Goal: Task Accomplishment & Management: Manage account settings

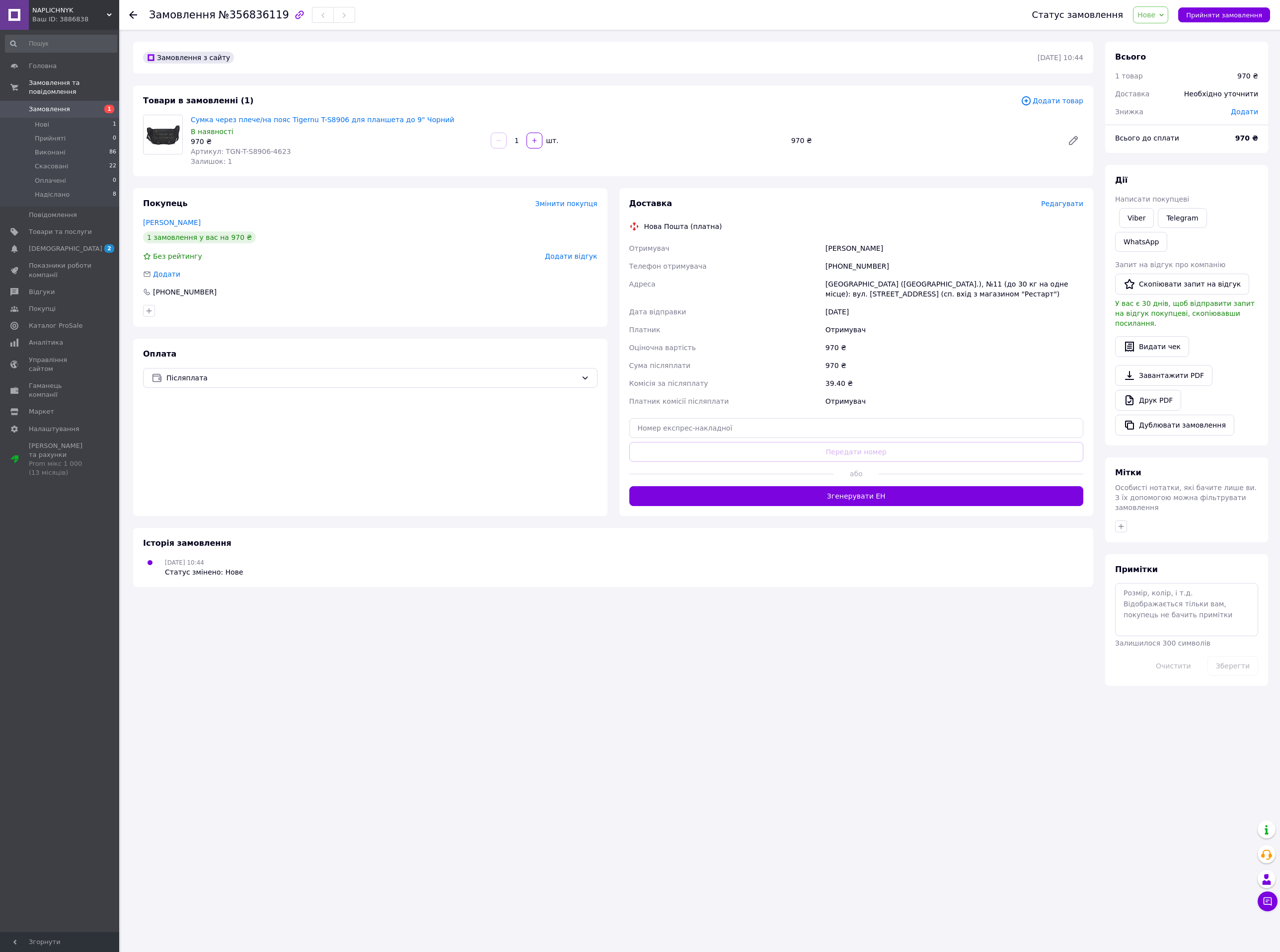
click at [268, 148] on span "Артикул: TGN-T-S8906-4623" at bounding box center [241, 152] width 101 height 8
copy span "4623"
click at [59, 228] on span "Товари та послуги" at bounding box center [60, 232] width 63 height 9
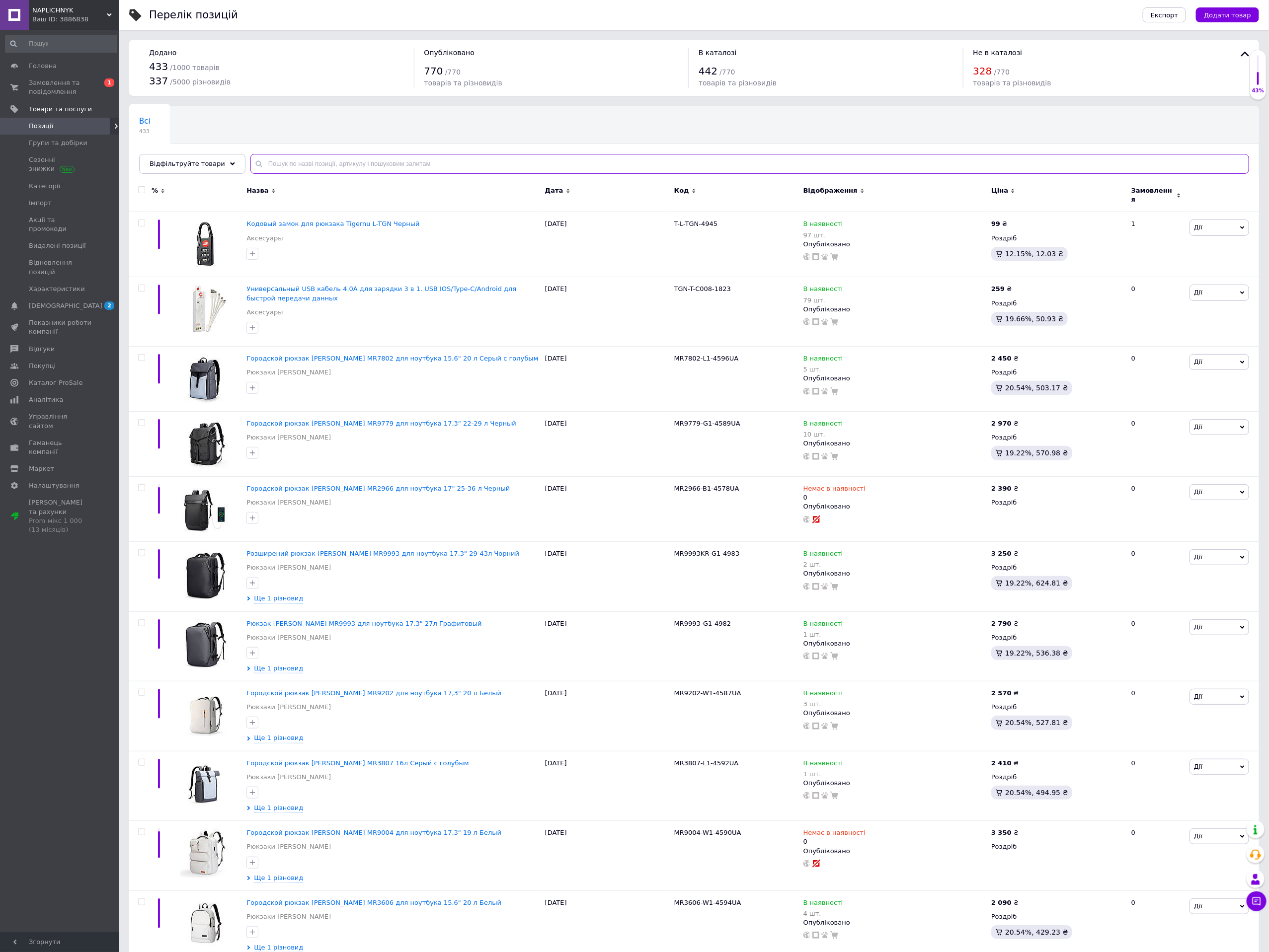
click at [314, 163] on input "text" at bounding box center [749, 164] width 999 height 20
paste input "4623"
type input "4623"
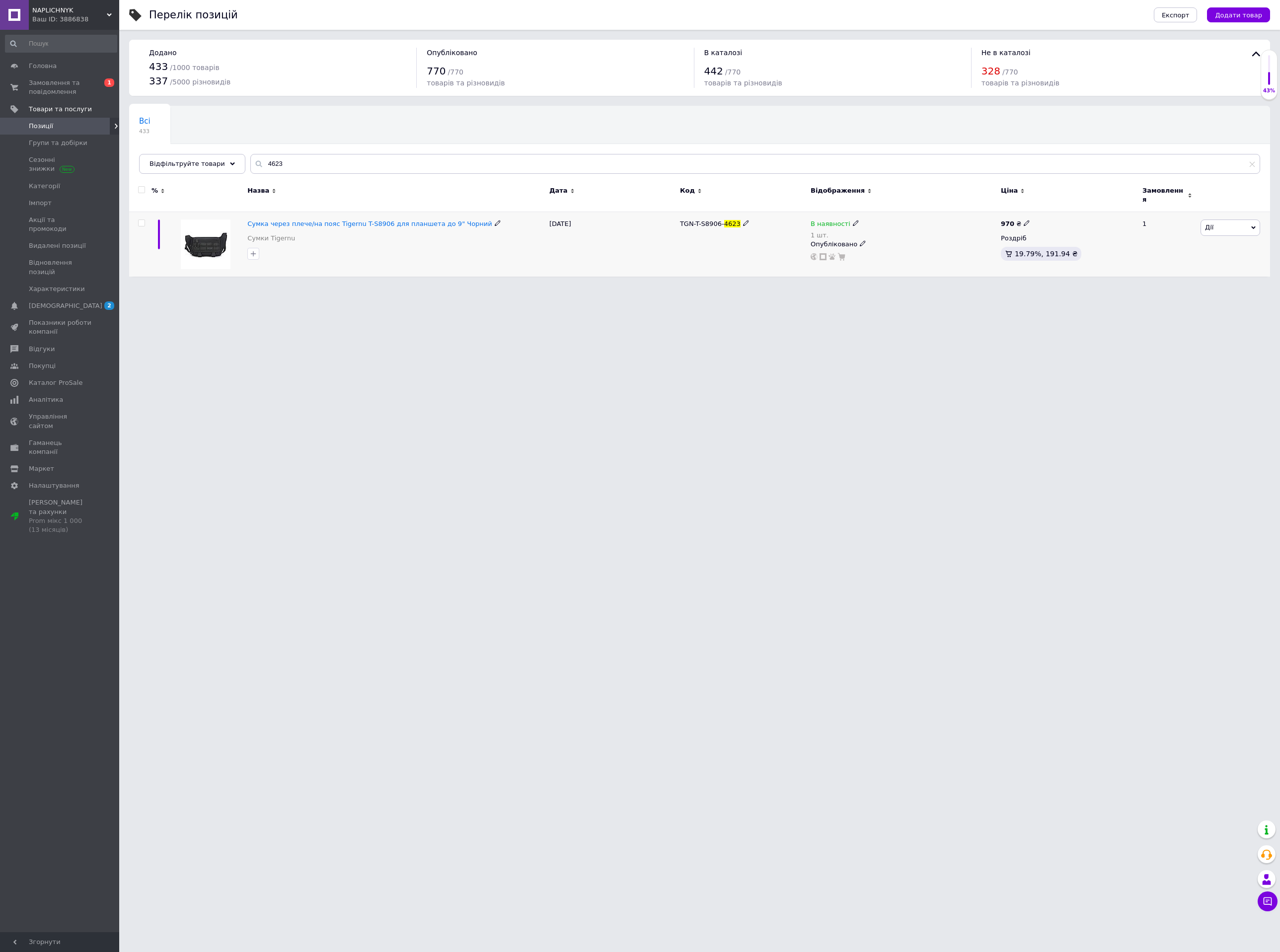
click at [853, 220] on icon at bounding box center [856, 223] width 6 height 6
drag, startPoint x: 881, startPoint y: 232, endPoint x: 890, endPoint y: 243, distance: 14.2
click at [883, 232] on li "Немає в наявності" at bounding box center [911, 236] width 94 height 14
click at [890, 248] on input "1" at bounding box center [901, 255] width 76 height 20
drag, startPoint x: 890, startPoint y: 248, endPoint x: 897, endPoint y: 248, distance: 7.0
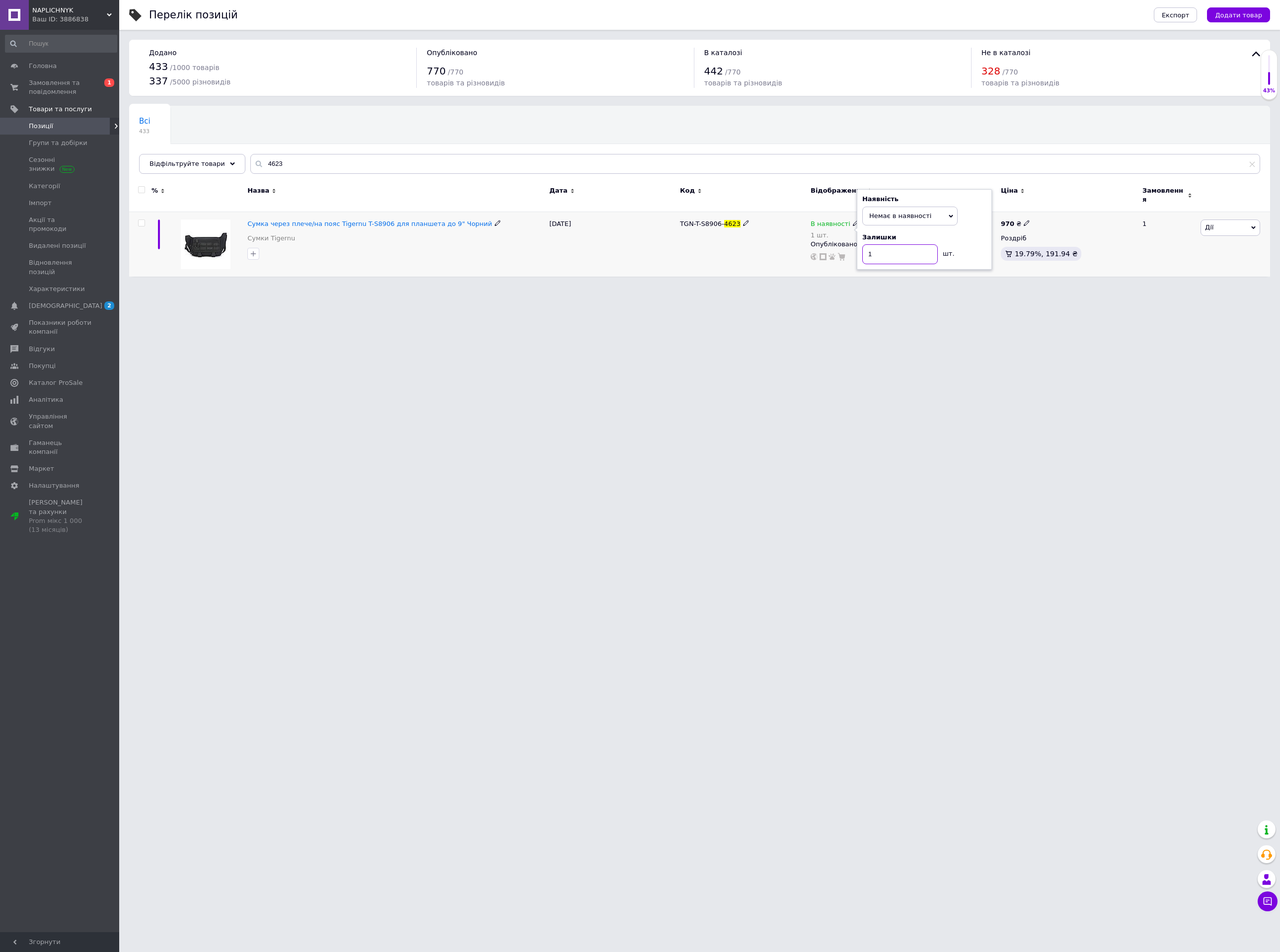
click at [892, 248] on input "1" at bounding box center [901, 255] width 76 height 20
type input "0"
click at [812, 286] on html "NAPLICHNYK Ваш ID: 3886838 Сайт NAPLICHNYK Кабінет покупця Перевірити стан сист…" at bounding box center [640, 143] width 1280 height 286
click at [69, 74] on link "Замовлення та повідомлення 0 1" at bounding box center [61, 87] width 122 height 26
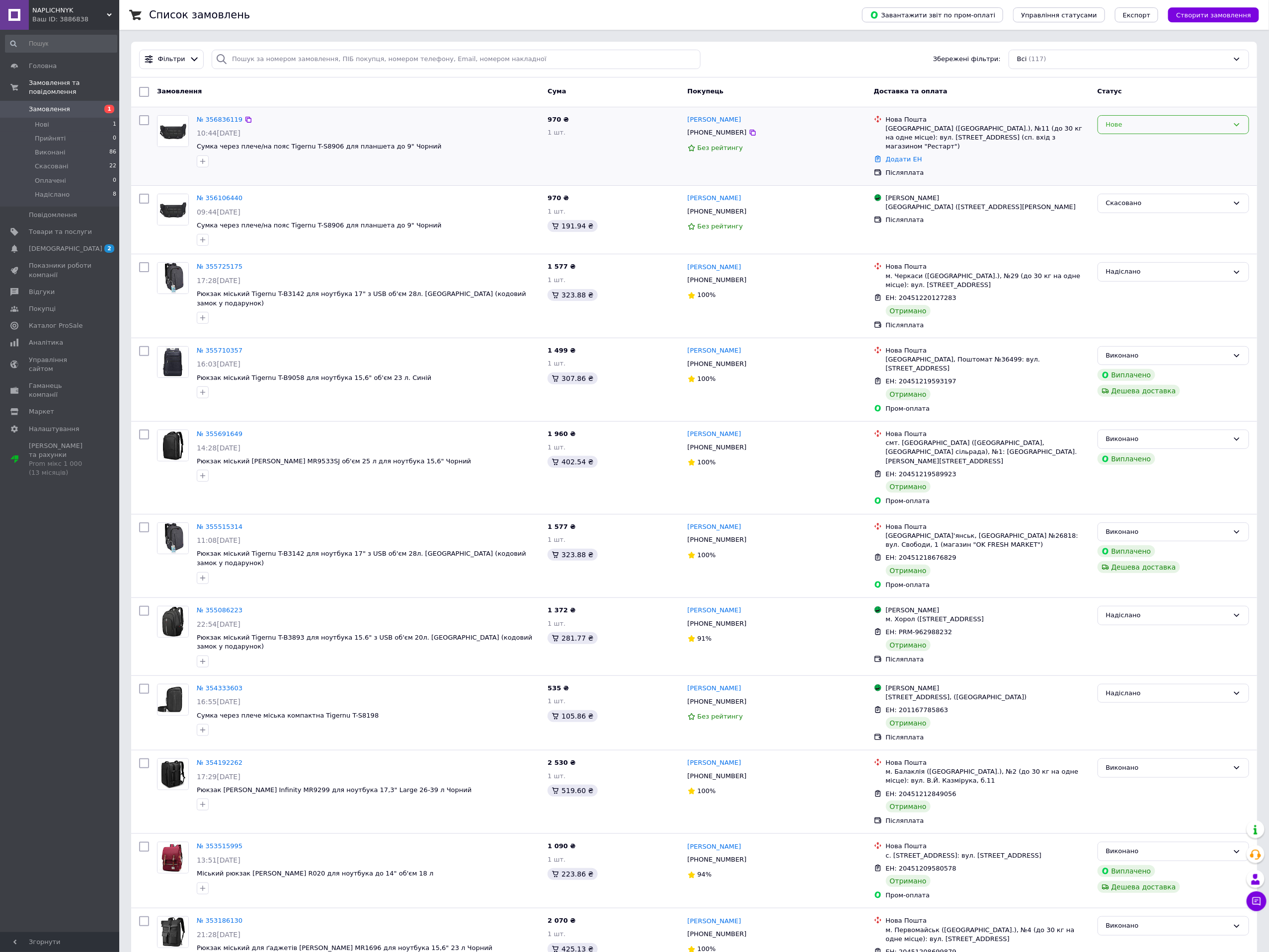
click at [1107, 125] on div "Нове" at bounding box center [1167, 125] width 122 height 10
click at [1134, 185] on li "Скасовано" at bounding box center [1173, 182] width 150 height 19
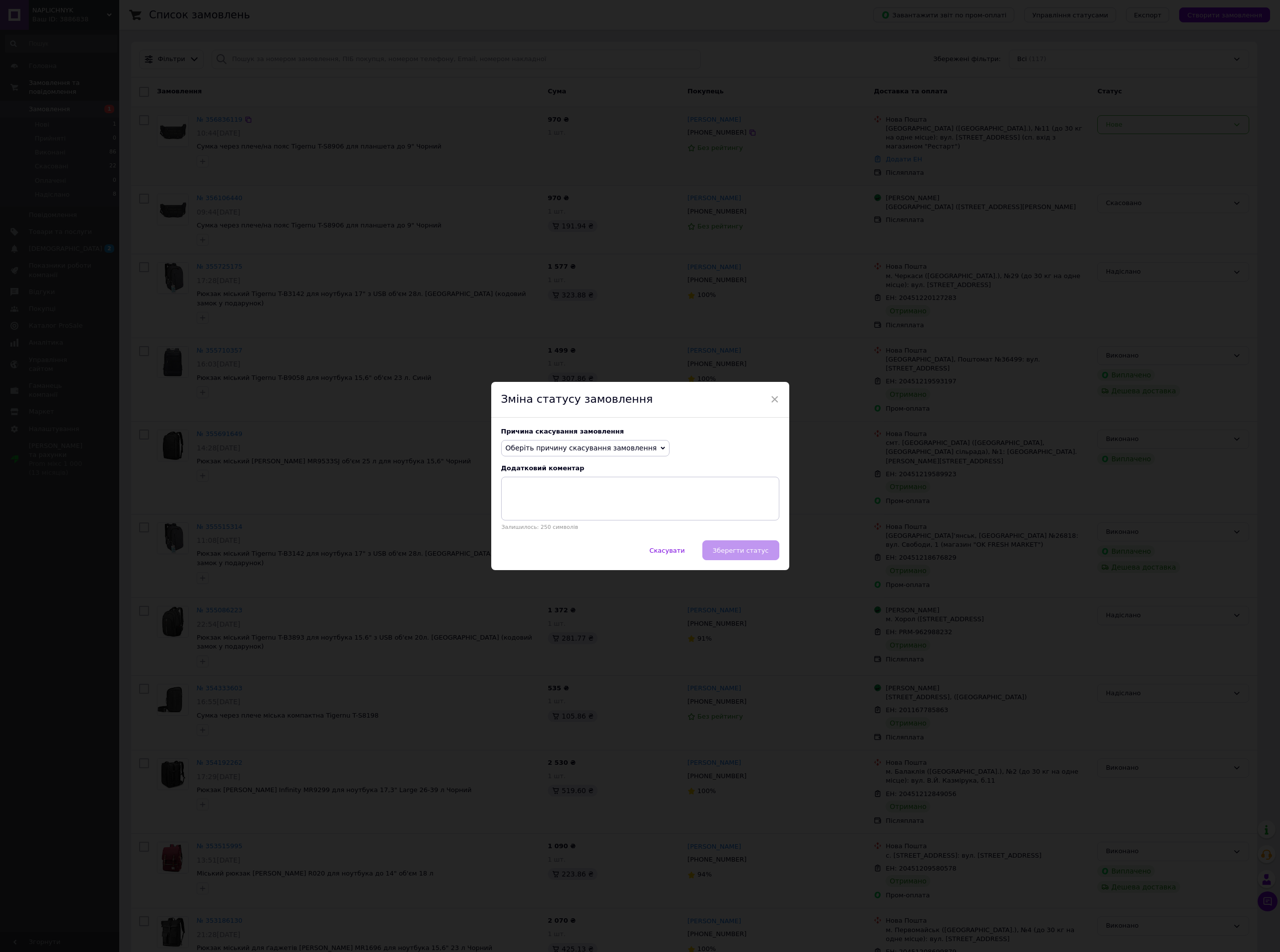
drag, startPoint x: 604, startPoint y: 440, endPoint x: 592, endPoint y: 468, distance: 30.5
click at [604, 441] on span "Оберіть причину скасування замовлення" at bounding box center [585, 448] width 169 height 17
drag, startPoint x: 541, startPoint y: 471, endPoint x: 554, endPoint y: 496, distance: 28.2
click at [543, 471] on li "Немає в наявності" at bounding box center [585, 467] width 168 height 14
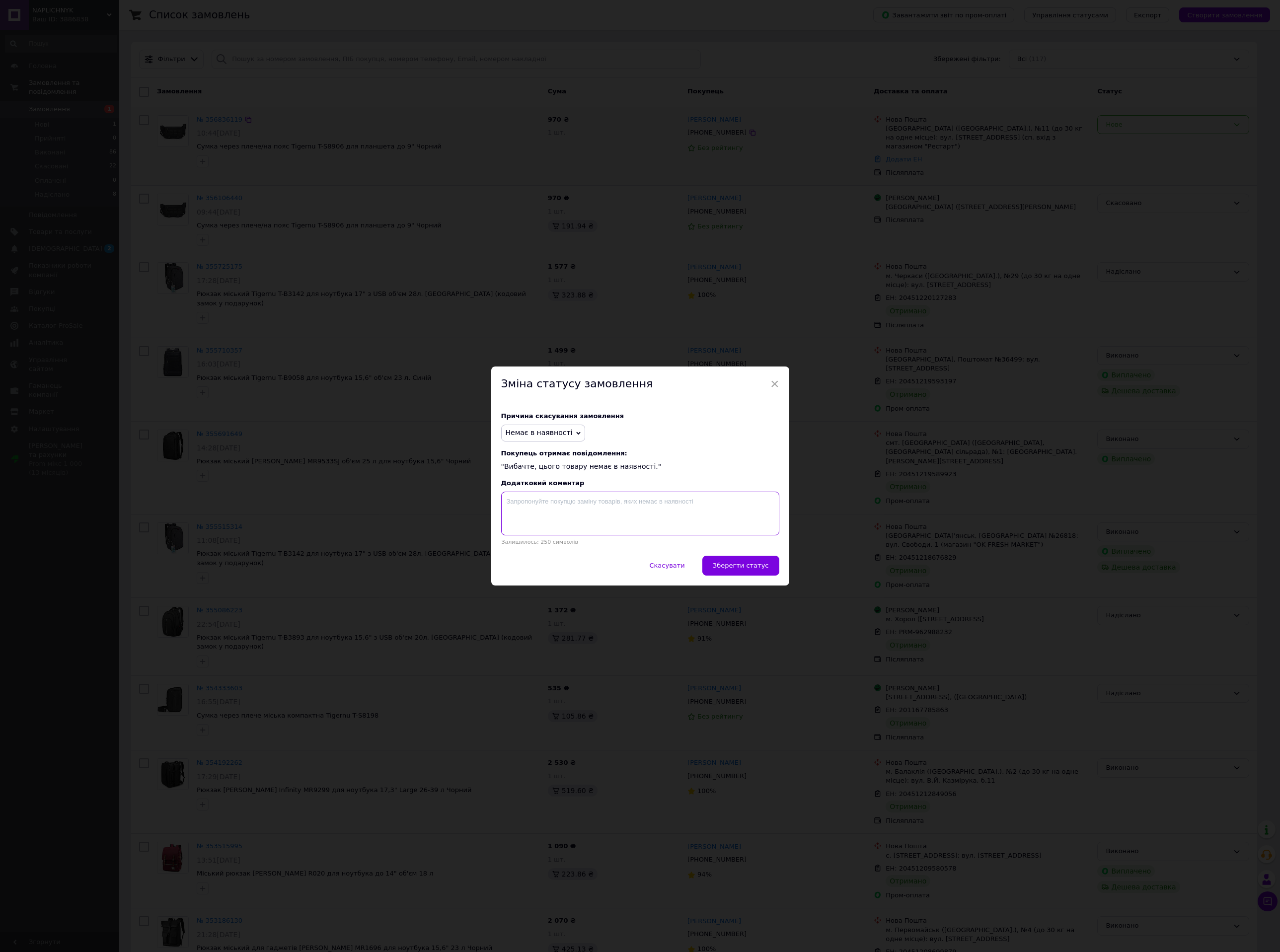
click at [558, 501] on textarea at bounding box center [640, 513] width 278 height 43
type textarea "товару немає в наявності"
click at [743, 559] on button "Зберегти статус" at bounding box center [740, 566] width 77 height 20
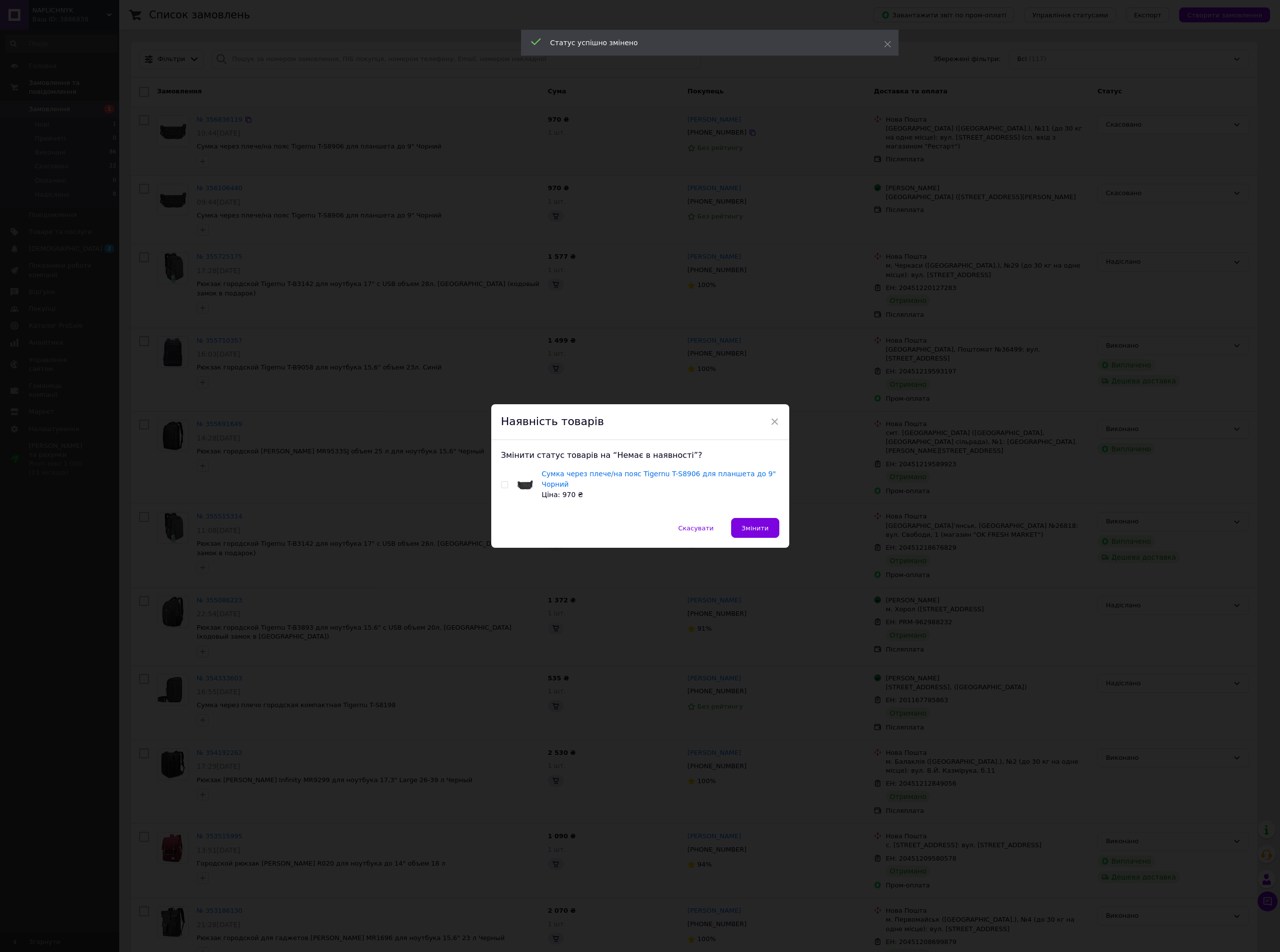
click at [496, 478] on div "Змінити статус товарів на “Немає в наявності”? Сумка через плече/на пояс Tigern…" at bounding box center [640, 478] width 298 height 78
click at [501, 486] on input "checkbox" at bounding box center [504, 485] width 6 height 6
checkbox input "true"
click at [756, 525] on span "Змінити" at bounding box center [755, 529] width 27 height 8
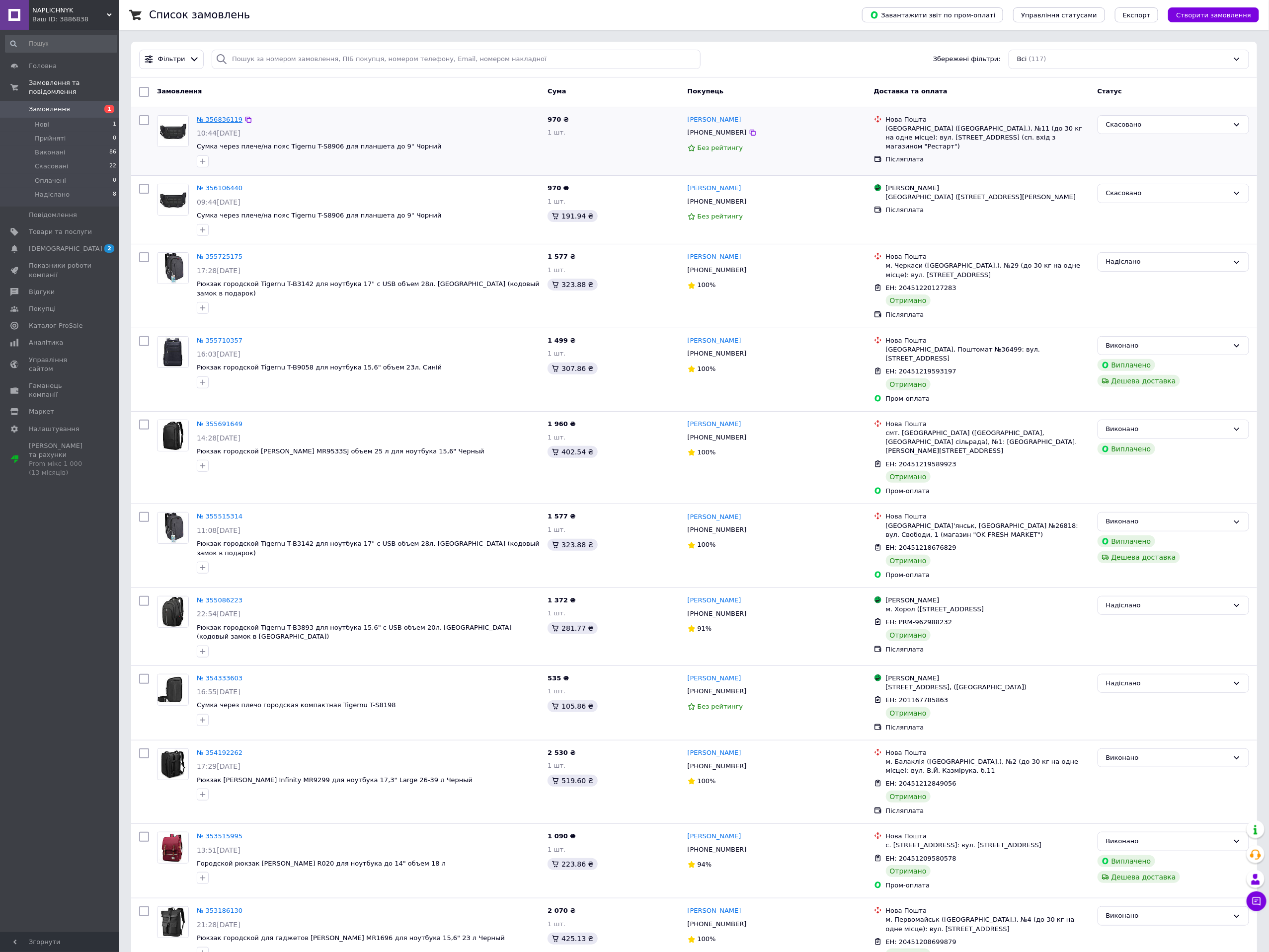
click at [217, 122] on link "№ 356836119" at bounding box center [219, 120] width 46 height 8
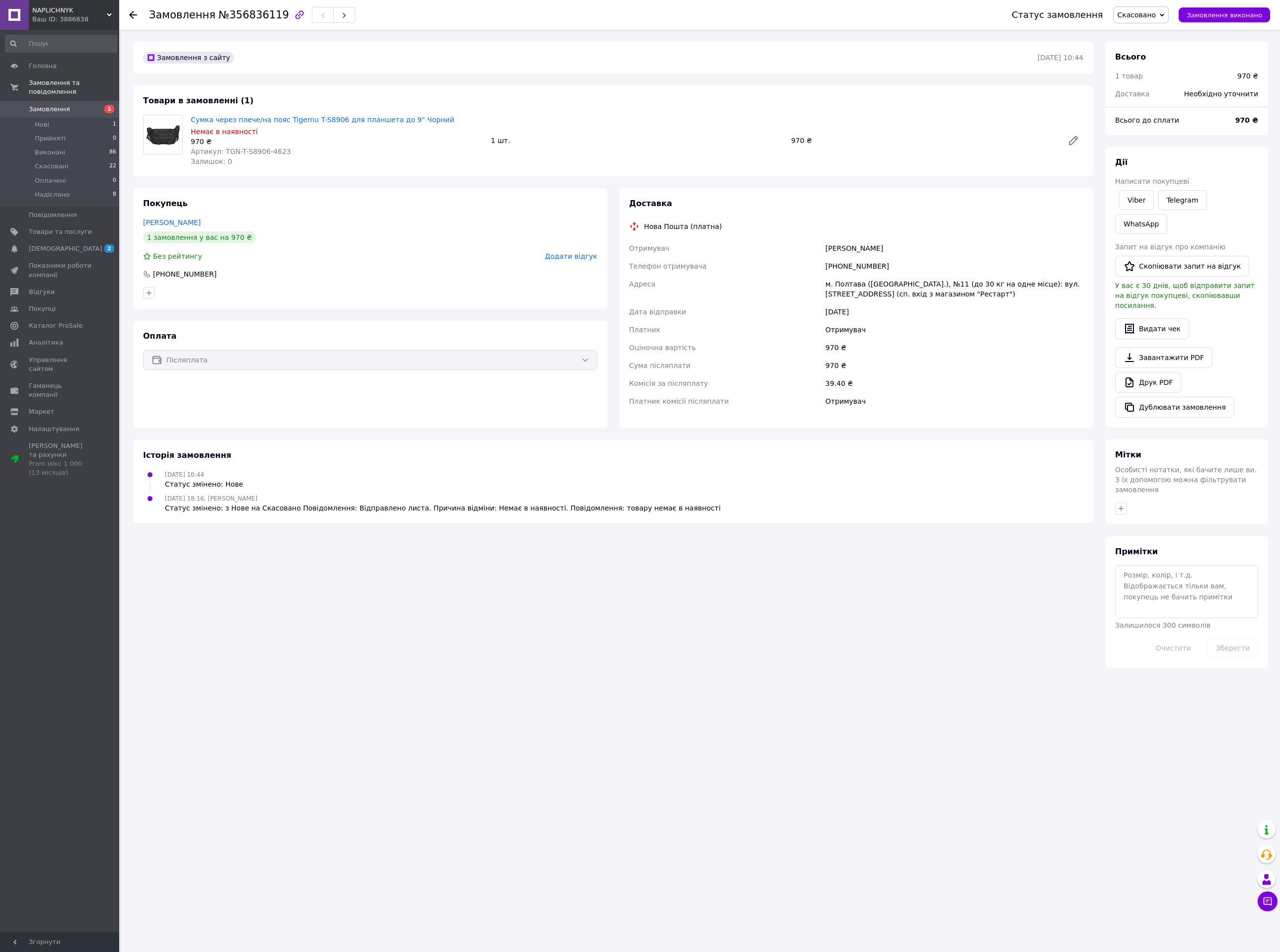
click at [273, 152] on span "Артикул: TGN-T-S8906-4623" at bounding box center [241, 152] width 101 height 8
copy span "4623"
click at [46, 228] on span "Товари та послуги" at bounding box center [60, 232] width 63 height 9
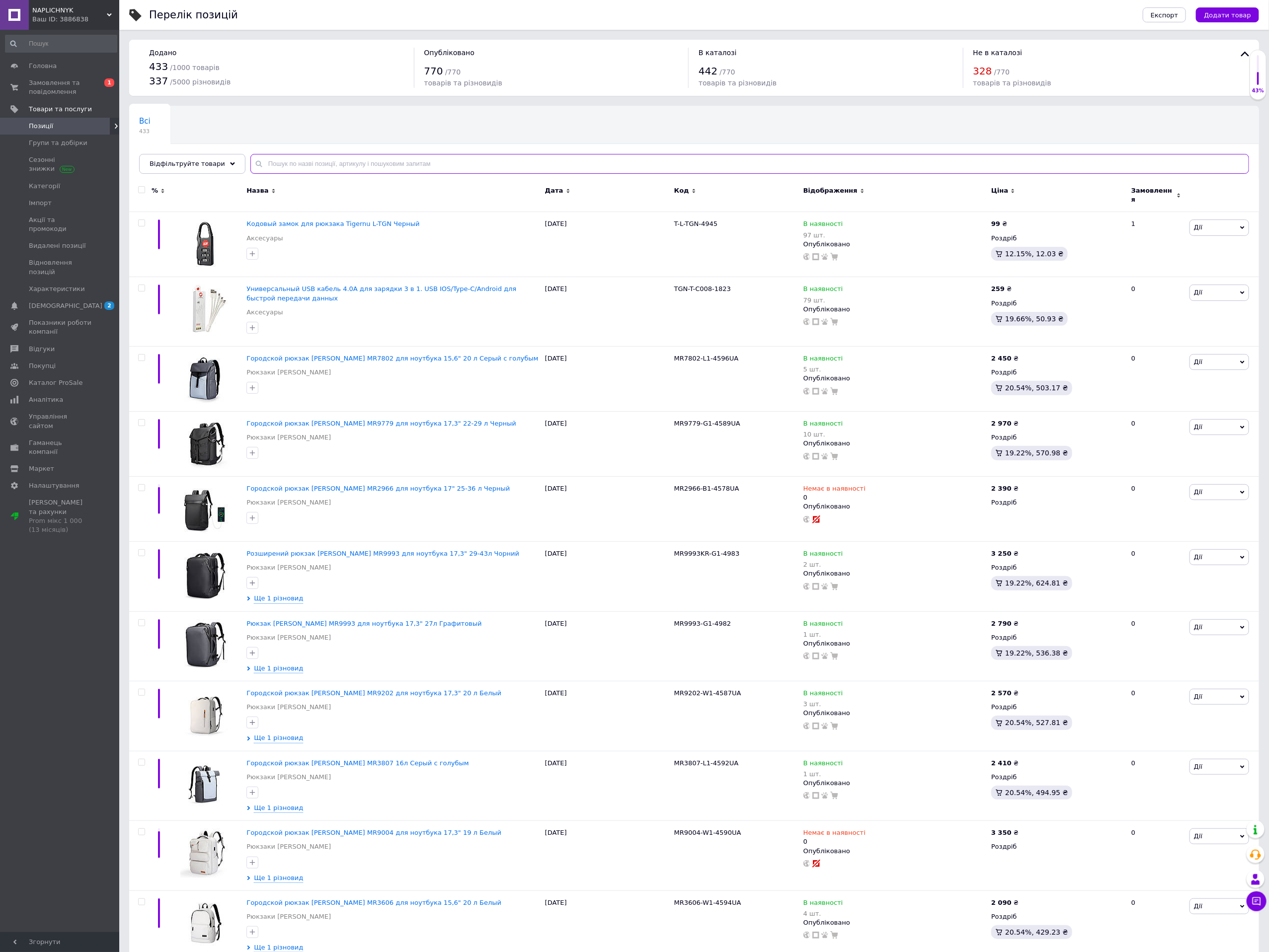
click at [271, 169] on input "text" at bounding box center [749, 164] width 999 height 20
paste input "4623"
type input "4623"
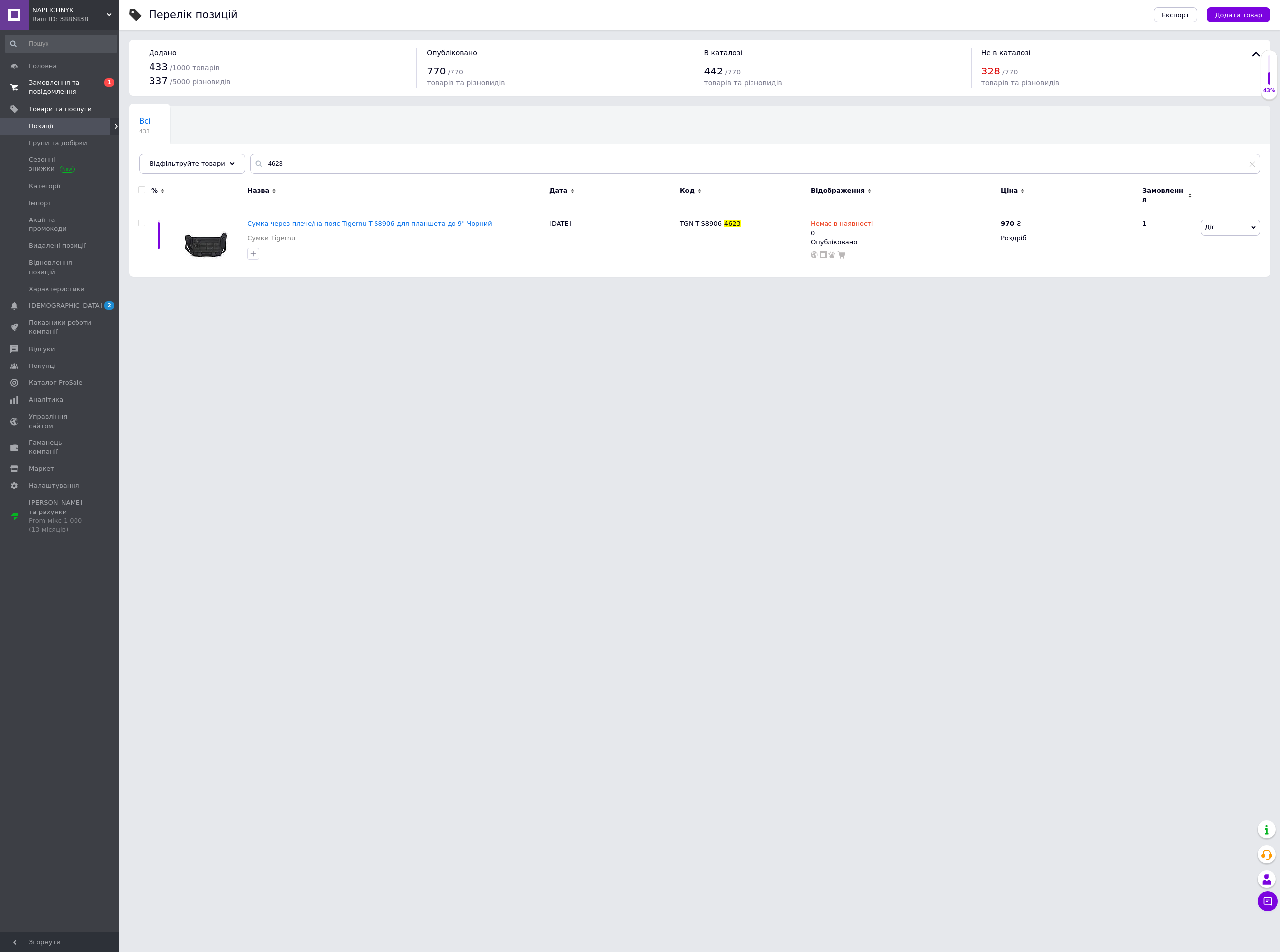
click at [43, 93] on span "Замовлення та повідомлення" at bounding box center [60, 87] width 63 height 18
